Goal: Information Seeking & Learning: Learn about a topic

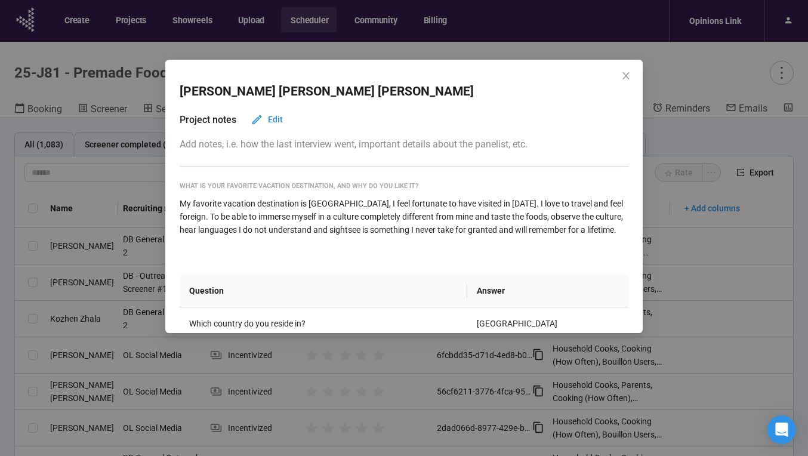
scroll to position [4096, 0]
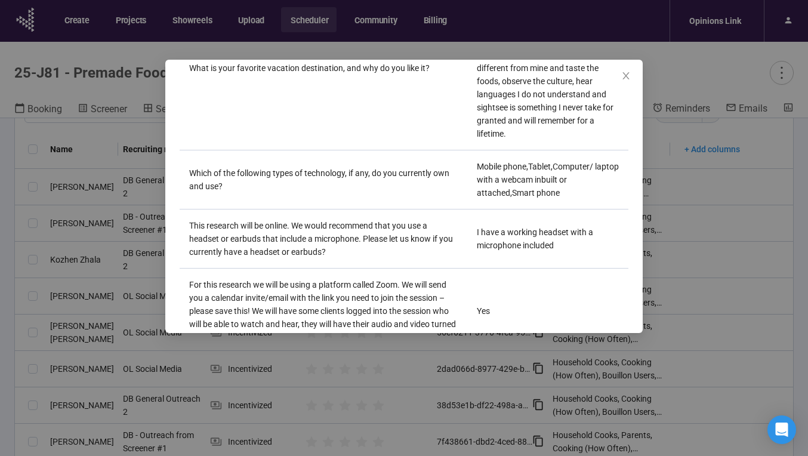
click at [622, 73] on icon "close" at bounding box center [626, 76] width 10 height 10
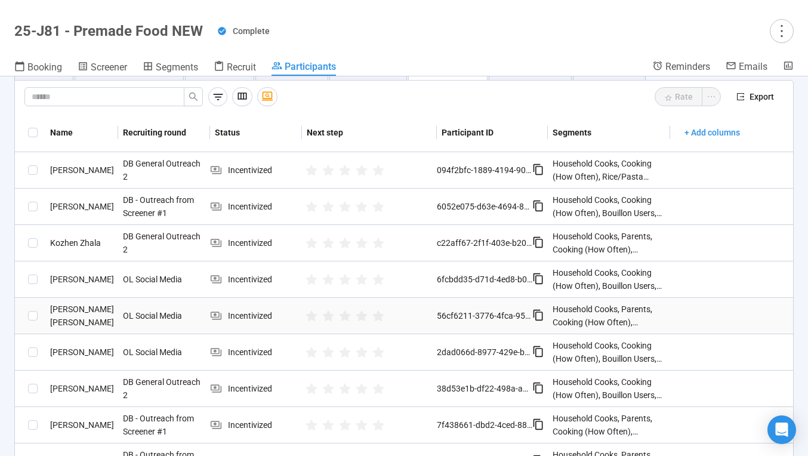
scroll to position [21, 0]
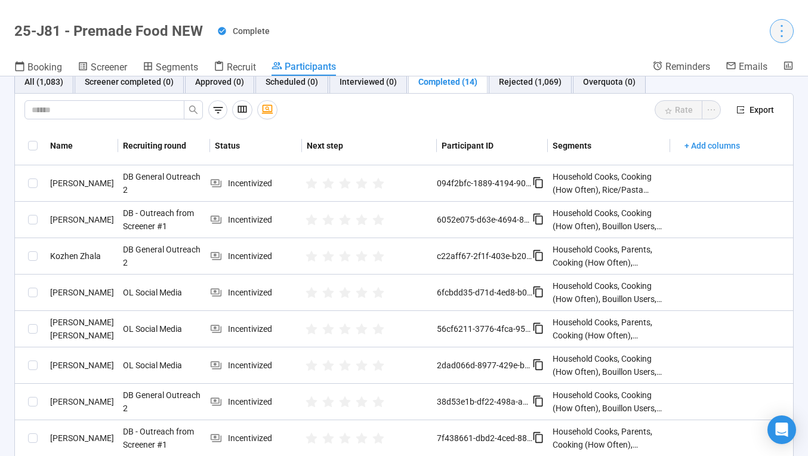
click at [785, 24] on icon "more" at bounding box center [781, 31] width 16 height 16
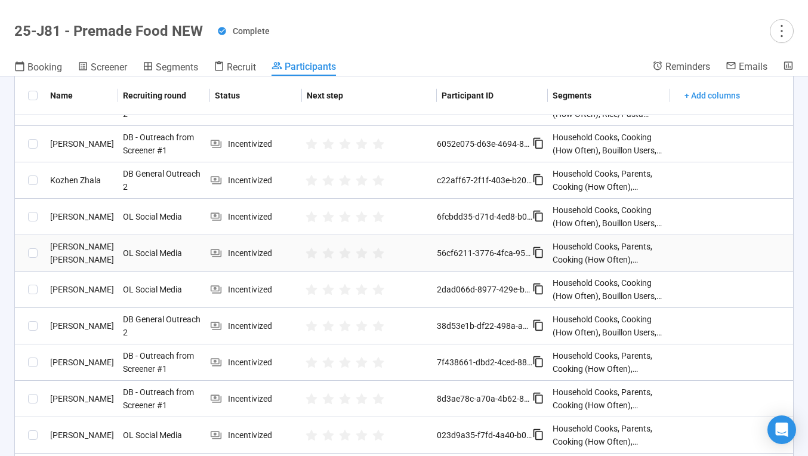
scroll to position [103, 0]
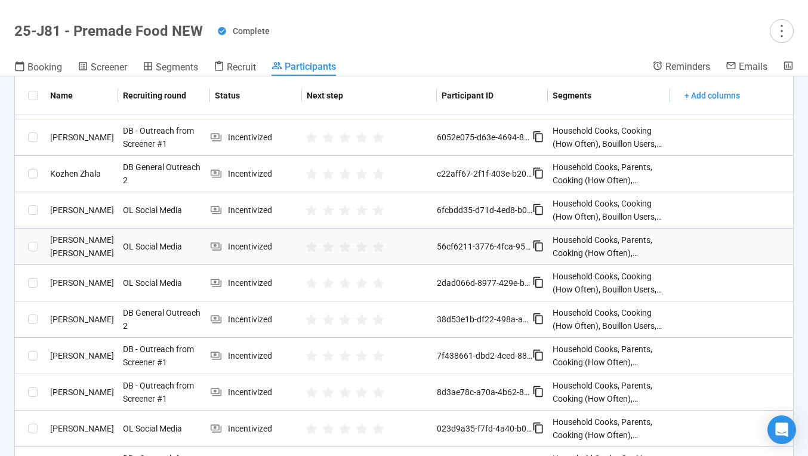
click at [98, 245] on div "[PERSON_NAME] [PERSON_NAME]" at bounding box center [81, 246] width 72 height 26
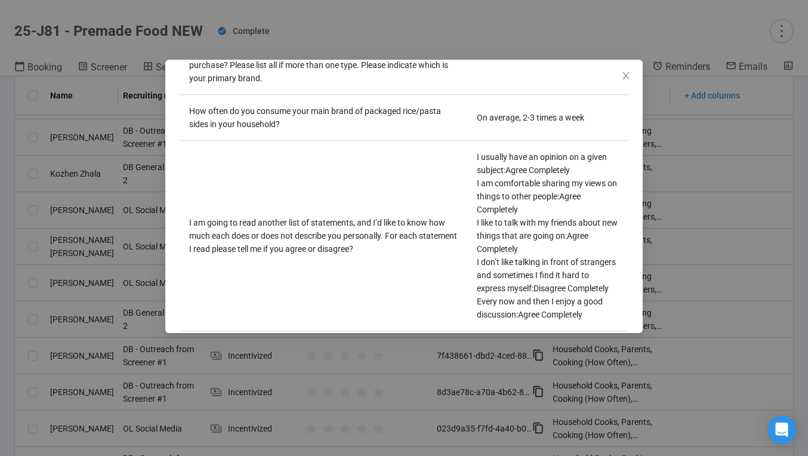
scroll to position [4096, 0]
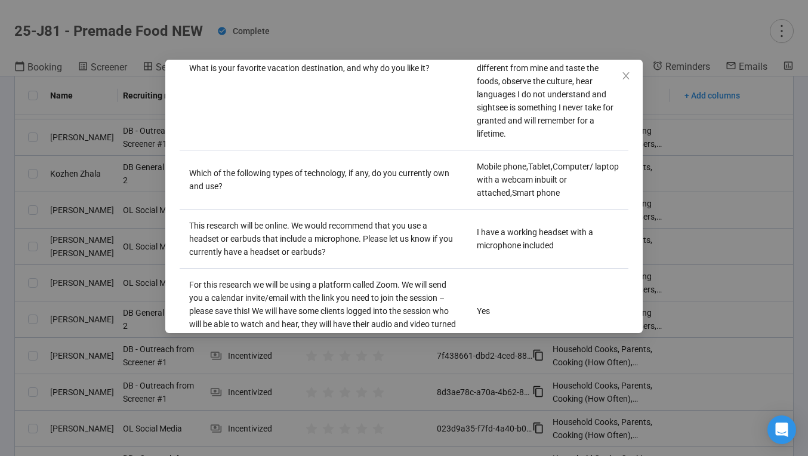
click at [629, 75] on icon "close" at bounding box center [626, 76] width 10 height 10
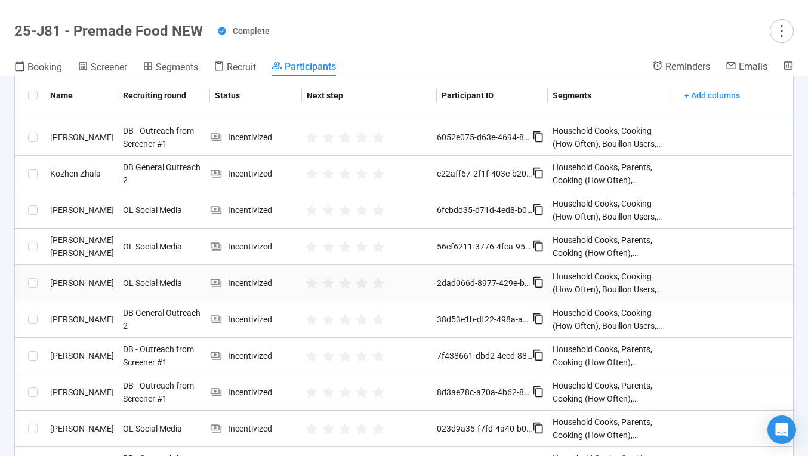
click at [90, 285] on div "[PERSON_NAME]" at bounding box center [81, 282] width 72 height 13
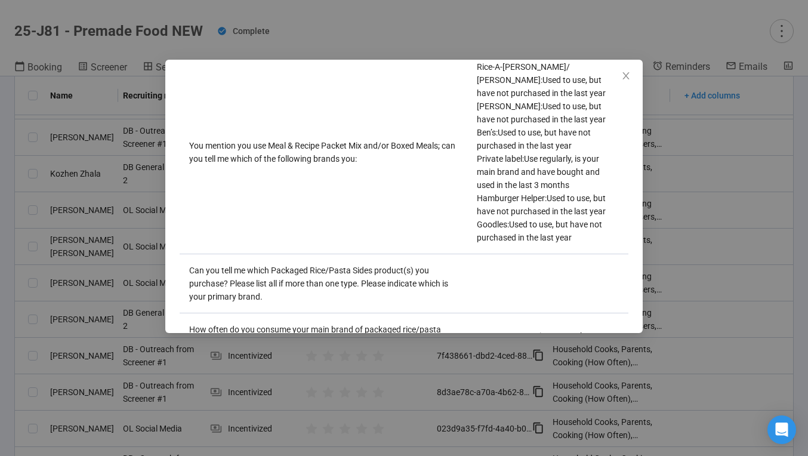
scroll to position [4044, 0]
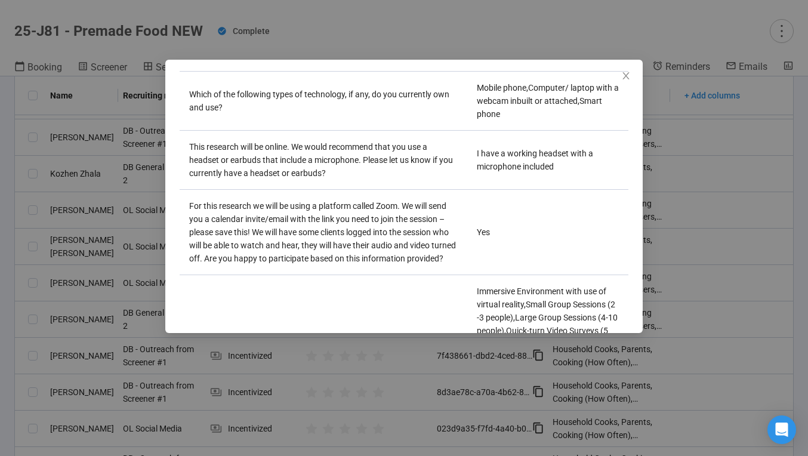
click at [625, 75] on icon "close" at bounding box center [625, 75] width 7 height 7
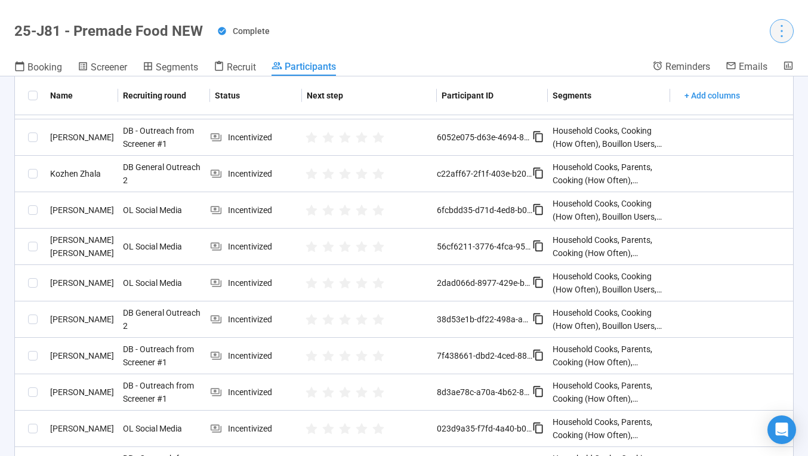
click at [779, 32] on icon "more" at bounding box center [781, 31] width 16 height 16
click at [652, 21] on div "Complete" at bounding box center [505, 31] width 577 height 24
click at [78, 281] on div "[PERSON_NAME]" at bounding box center [81, 282] width 72 height 13
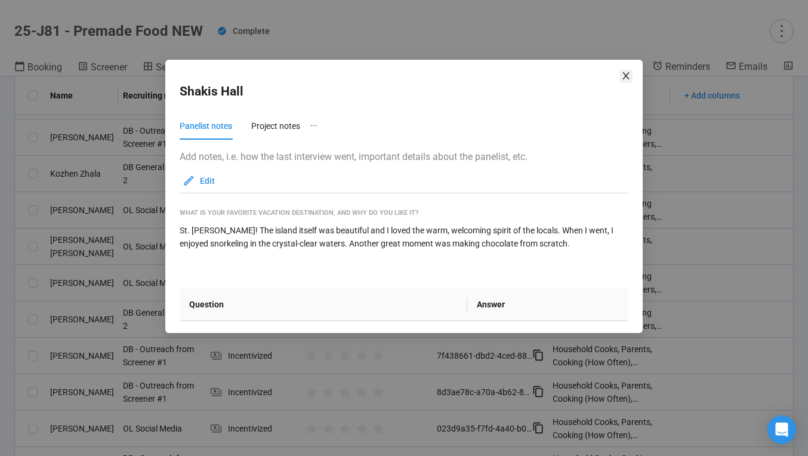
click at [628, 76] on icon "close" at bounding box center [626, 76] width 10 height 10
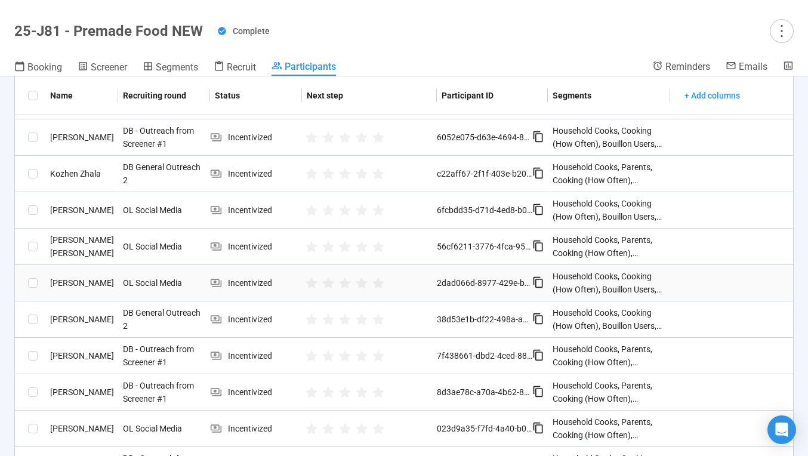
click at [81, 286] on div "[PERSON_NAME]" at bounding box center [81, 282] width 72 height 13
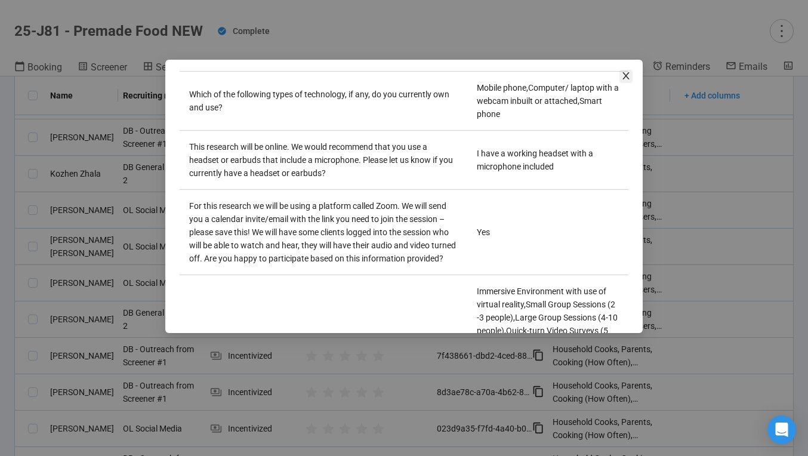
click at [631, 78] on span "Close" at bounding box center [626, 76] width 13 height 13
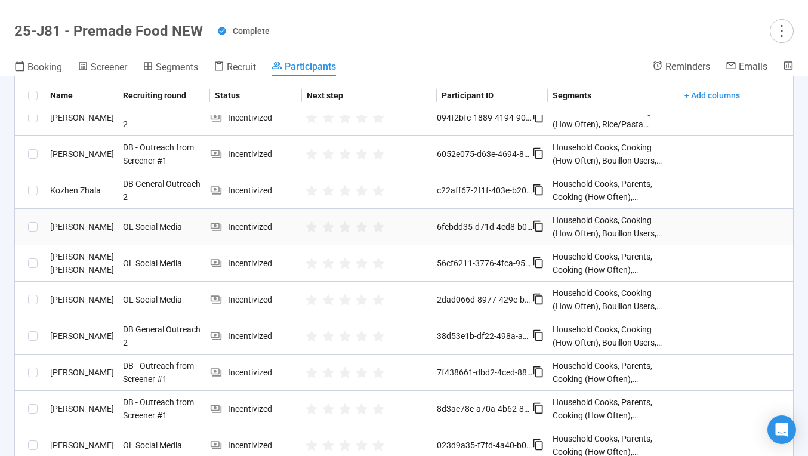
scroll to position [91, 0]
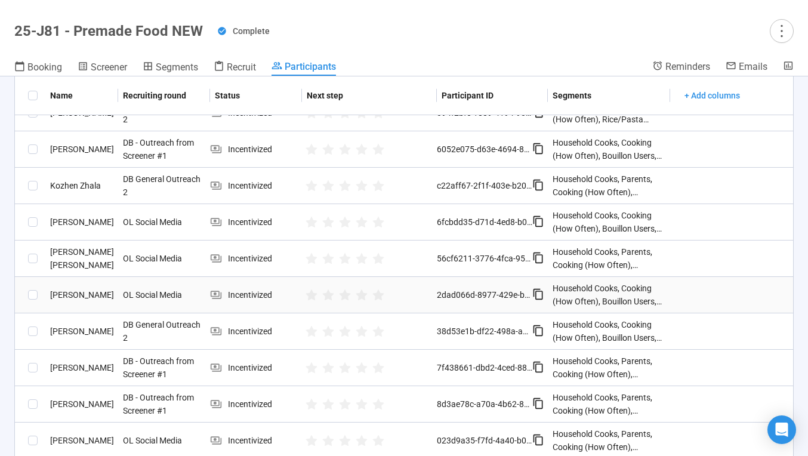
click at [69, 295] on div "[PERSON_NAME]" at bounding box center [81, 294] width 72 height 13
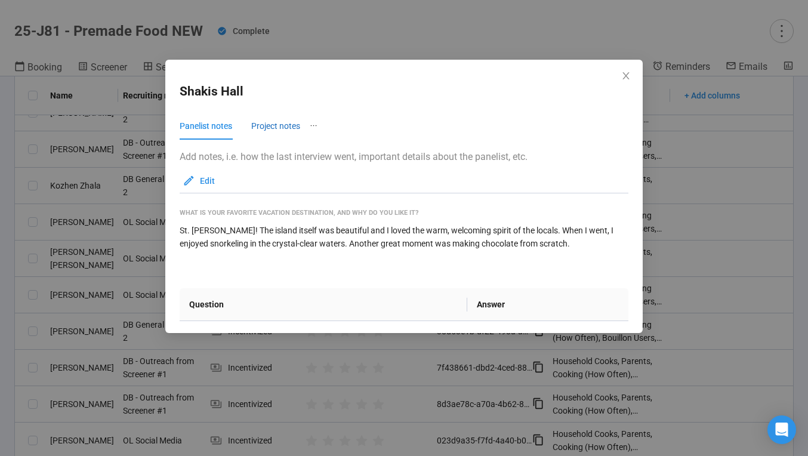
click at [292, 125] on div "Project notes" at bounding box center [275, 125] width 49 height 13
click at [215, 130] on div "Panelist notes" at bounding box center [206, 125] width 53 height 13
click at [625, 75] on icon "close" at bounding box center [625, 75] width 7 height 7
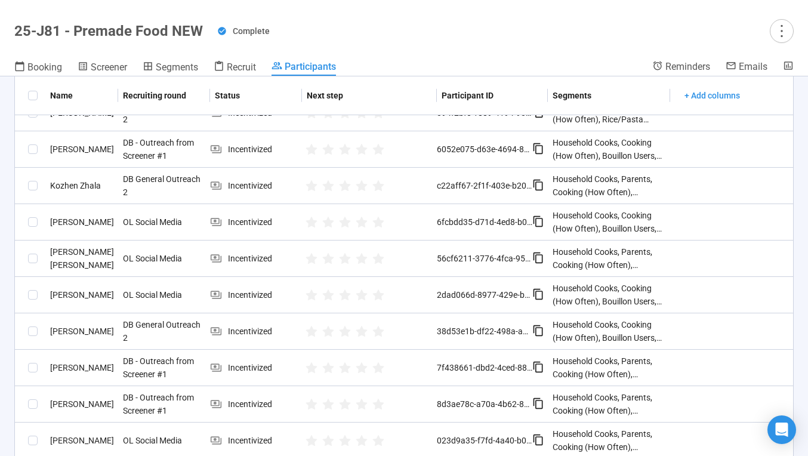
scroll to position [0, 0]
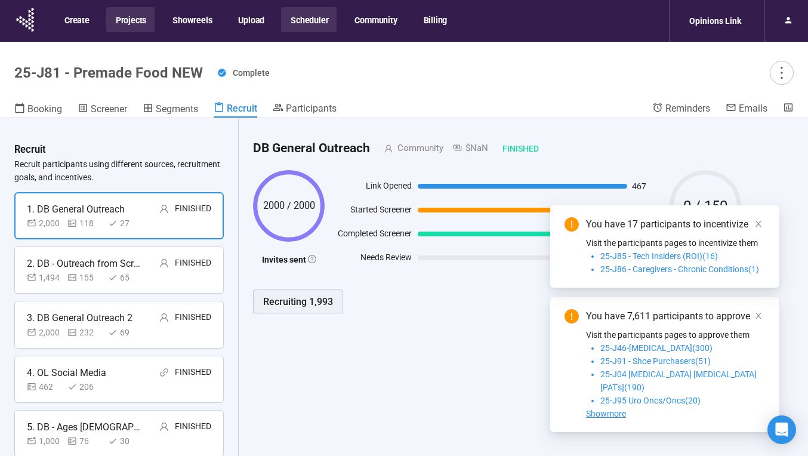
click at [143, 20] on button "Projects" at bounding box center [130, 19] width 48 height 25
click at [292, 22] on button "Scheduler" at bounding box center [309, 19] width 56 height 25
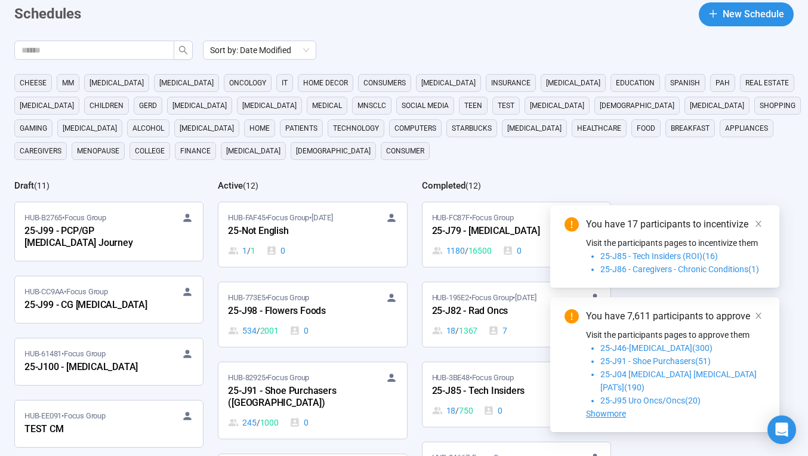
scroll to position [67, 0]
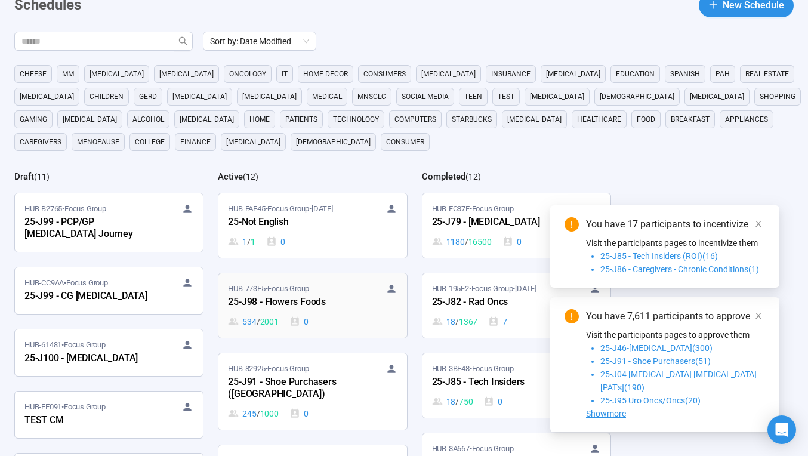
click at [346, 289] on div "HUB-773E5 • Focus Group" at bounding box center [312, 289] width 169 height 12
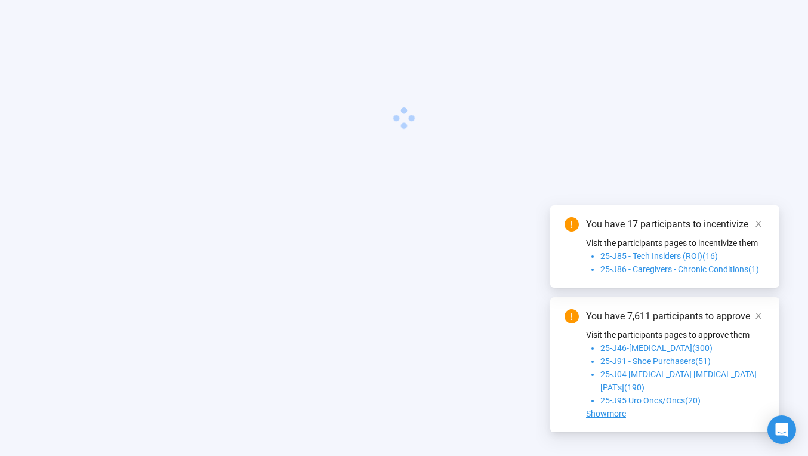
scroll to position [42, 0]
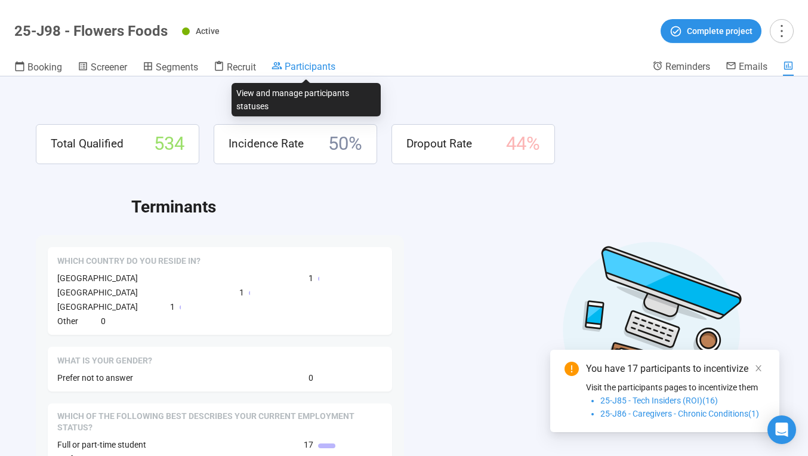
click at [301, 68] on span "Participants" at bounding box center [310, 66] width 51 height 11
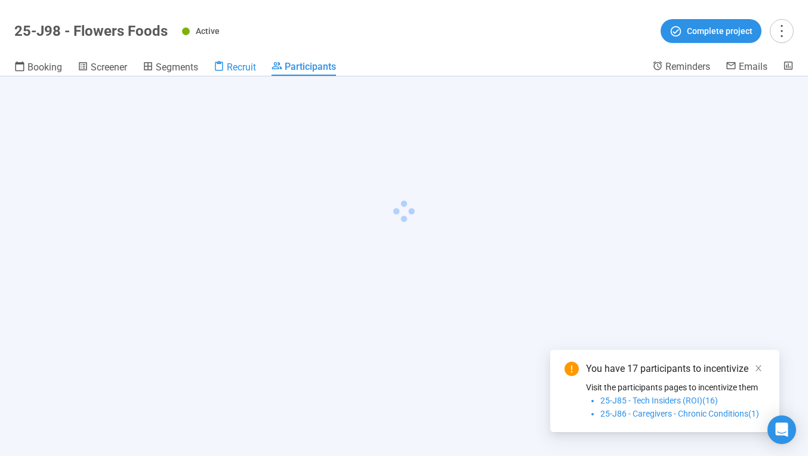
click at [245, 69] on span "Recruit" at bounding box center [241, 66] width 29 height 11
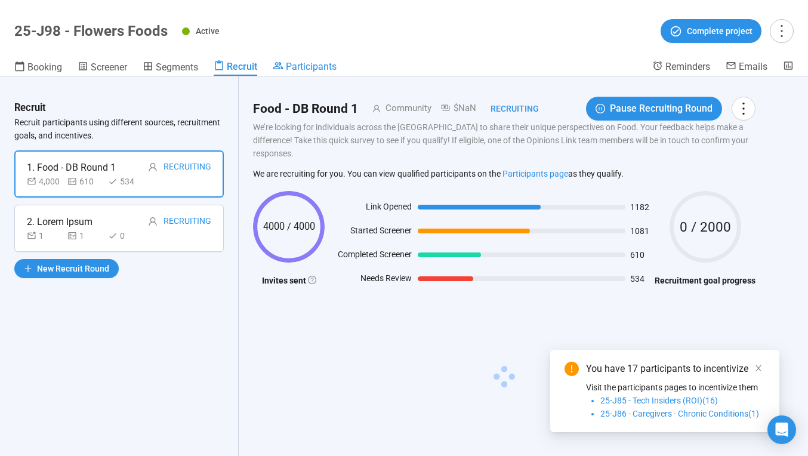
click at [281, 70] on icon at bounding box center [278, 65] width 11 height 11
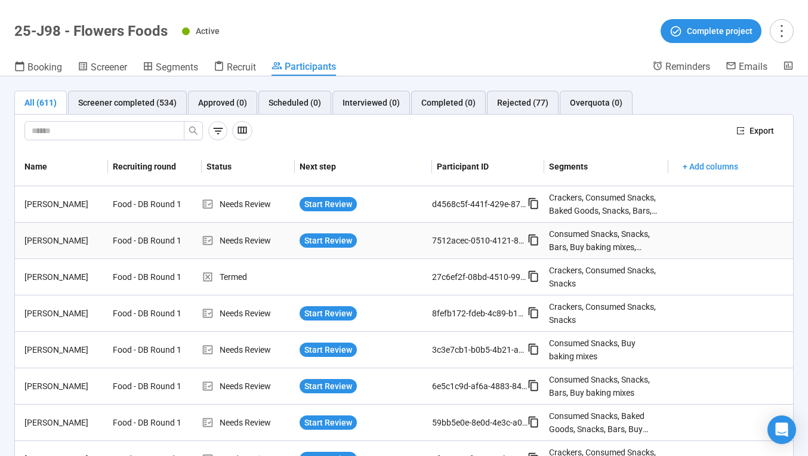
click at [58, 244] on div "Alexander Sirlin" at bounding box center [64, 240] width 88 height 13
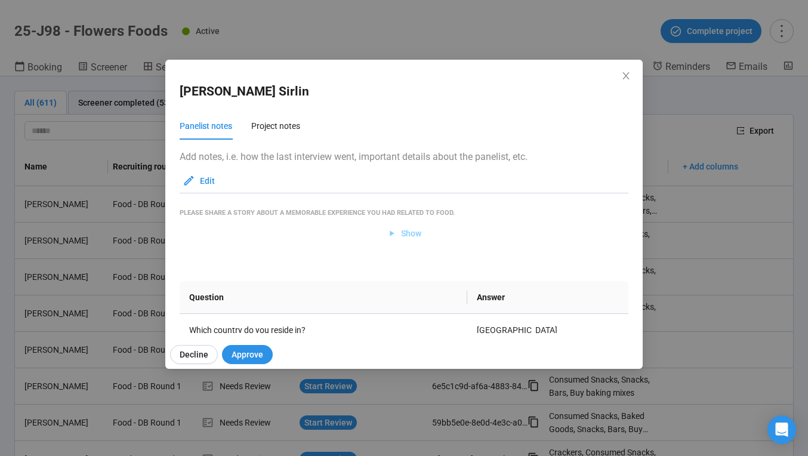
click at [405, 233] on span "Show" at bounding box center [411, 233] width 20 height 13
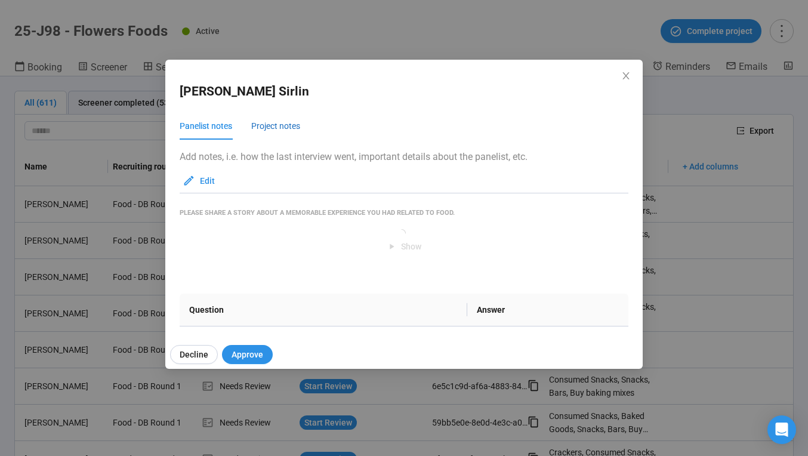
click at [267, 126] on div "Project notes" at bounding box center [275, 125] width 49 height 13
click at [223, 124] on div "Panelist notes" at bounding box center [206, 125] width 53 height 13
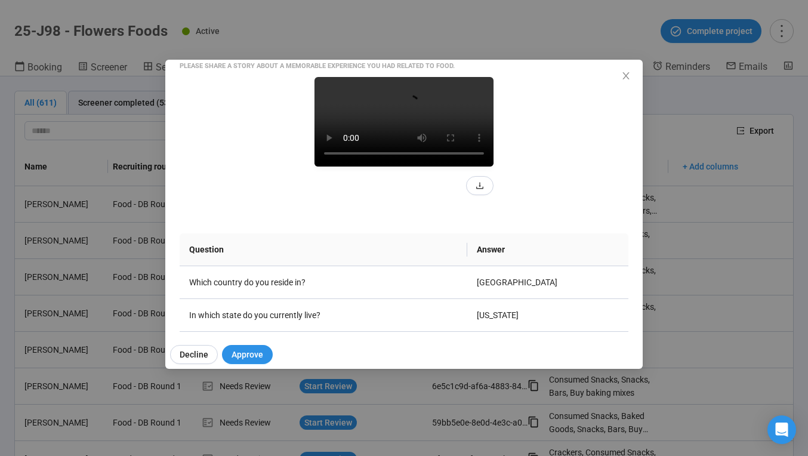
scroll to position [145, 0]
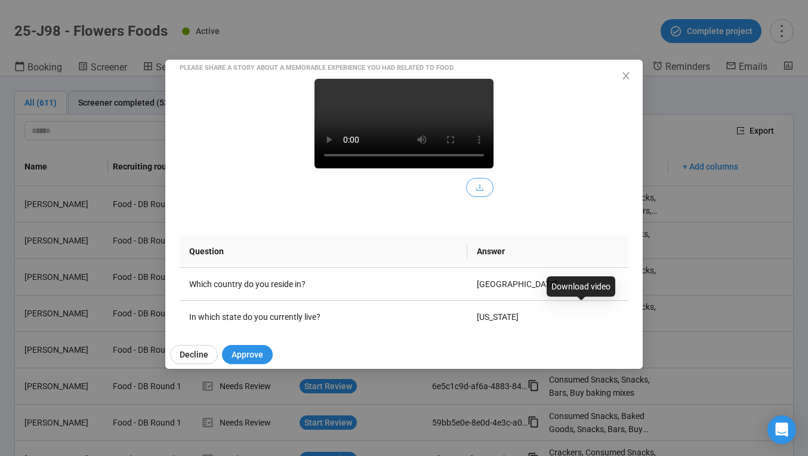
click at [494, 197] on button "button" at bounding box center [479, 187] width 27 height 19
click at [505, 68] on div "Please share a story about a memorable experience you had related to food." at bounding box center [404, 68] width 449 height 10
click at [629, 75] on icon "close" at bounding box center [626, 76] width 10 height 10
